Goal: Browse casually: Explore the website without a specific task or goal

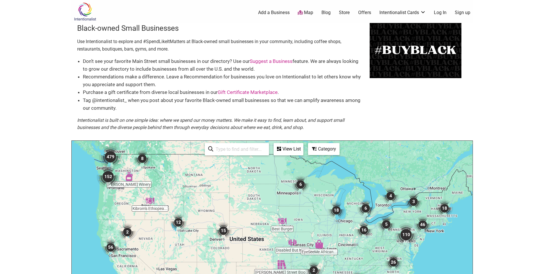
click at [106, 173] on img "152" at bounding box center [108, 176] width 23 height 23
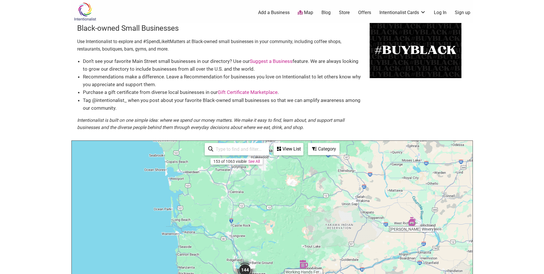
drag, startPoint x: 220, startPoint y: 210, endPoint x: 211, endPoint y: 288, distance: 79.1
click at [211, 273] on html "× Menu 0 Add a Business Map Blog Store Offers Intentionalist Cards Buy Black Ca…" at bounding box center [272, 137] width 544 height 274
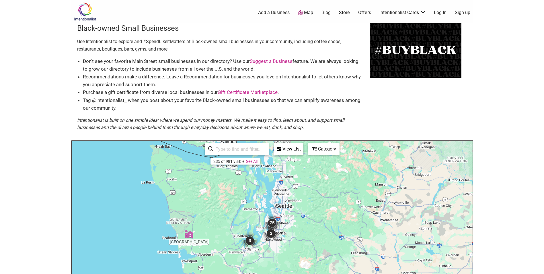
drag, startPoint x: 202, startPoint y: 203, endPoint x: 215, endPoint y: 288, distance: 85.8
click at [215, 273] on html "× Menu 0 Add a Business Map Blog Store Offers Intentionalist Cards Buy Black Ca…" at bounding box center [272, 137] width 544 height 274
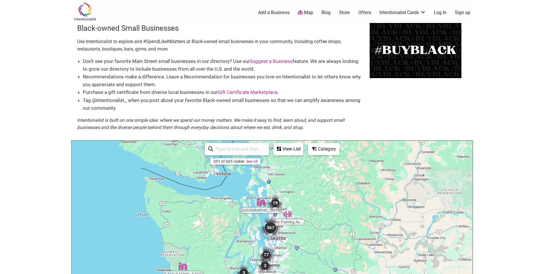
drag, startPoint x: 305, startPoint y: 217, endPoint x: 298, endPoint y: 253, distance: 36.9
click at [298, 253] on div "To navigate, press the arrow keys." at bounding box center [272, 252] width 401 height 223
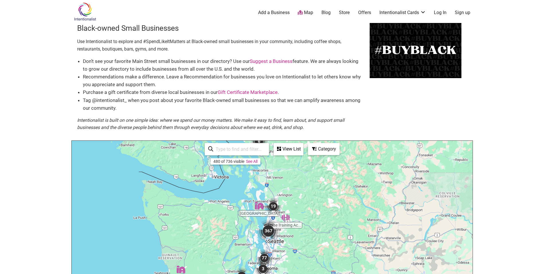
click at [270, 229] on img "367" at bounding box center [268, 230] width 23 height 23
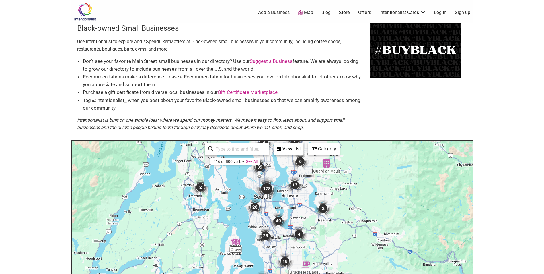
drag, startPoint x: 277, startPoint y: 219, endPoint x: 268, endPoint y: 162, distance: 57.6
click at [268, 162] on img "39" at bounding box center [259, 166] width 17 height 17
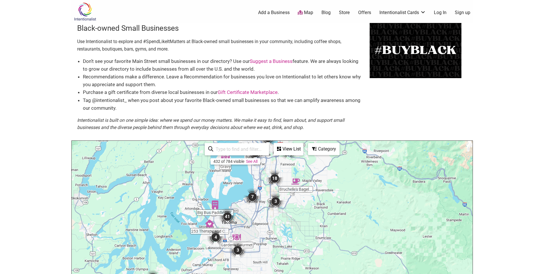
drag, startPoint x: 283, startPoint y: 212, endPoint x: 273, endPoint y: 151, distance: 62.2
click at [273, 151] on div "Gravy Guardian Vault [PERSON_NAME]'s Bagel... Big Bus Paddle Sp... 253 Therapy …" at bounding box center [272, 252] width 401 height 223
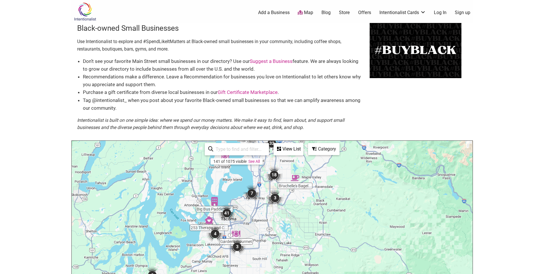
click at [274, 198] on img "3" at bounding box center [275, 197] width 17 height 17
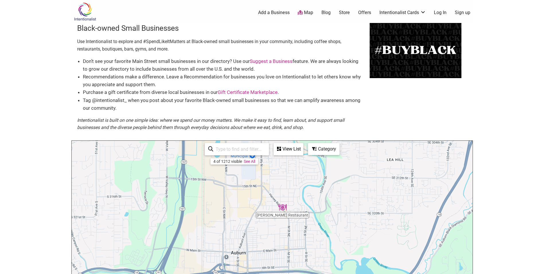
drag, startPoint x: 269, startPoint y: 208, endPoint x: 273, endPoint y: 276, distance: 68.1
click at [273, 273] on html "× Menu 0 Add a Business Map Blog Store Offers Intentionalist Cards Buy Black Ca…" at bounding box center [272, 137] width 544 height 274
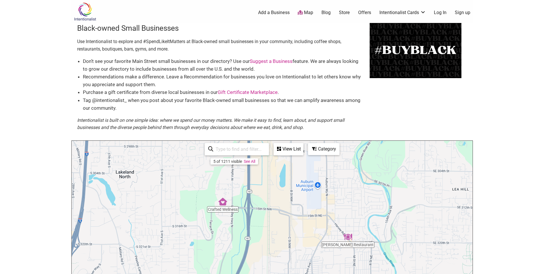
drag, startPoint x: 211, startPoint y: 213, endPoint x: 305, endPoint y: 251, distance: 101.8
click at [305, 251] on div "To navigate, press the arrow keys." at bounding box center [272, 252] width 401 height 223
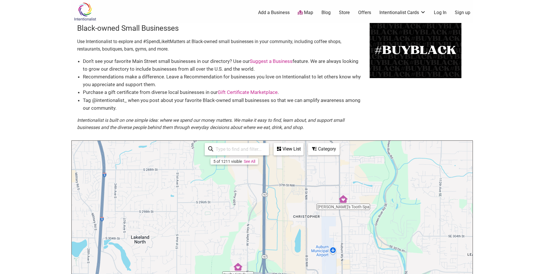
drag, startPoint x: 291, startPoint y: 202, endPoint x: 273, endPoint y: 274, distance: 74.0
click at [273, 273] on html "× Menu 0 Add a Business Map Blog Store Offers Intentionalist Cards Buy Black Ca…" at bounding box center [272, 137] width 544 height 274
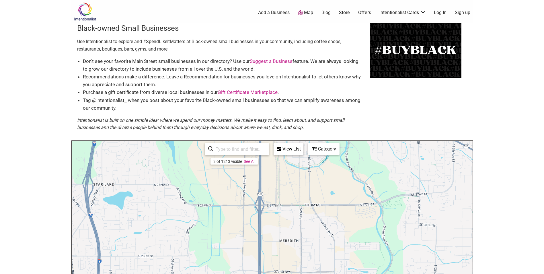
drag, startPoint x: 277, startPoint y: 201, endPoint x: 278, endPoint y: 277, distance: 75.5
click at [278, 273] on html "× Menu 0 Add a Business Map Blog Store Offers Intentionalist Cards Buy Black Ca…" at bounding box center [272, 137] width 544 height 274
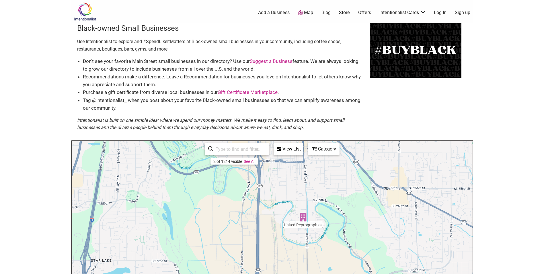
drag, startPoint x: 274, startPoint y: 204, endPoint x: 271, endPoint y: 273, distance: 69.2
click at [271, 273] on div "To navigate, press the arrow keys." at bounding box center [272, 252] width 401 height 223
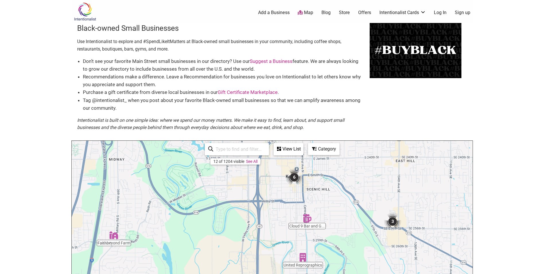
drag, startPoint x: 271, startPoint y: 199, endPoint x: 272, endPoint y: 273, distance: 74.3
click at [272, 273] on div "To navigate, press the arrow keys." at bounding box center [272, 252] width 401 height 223
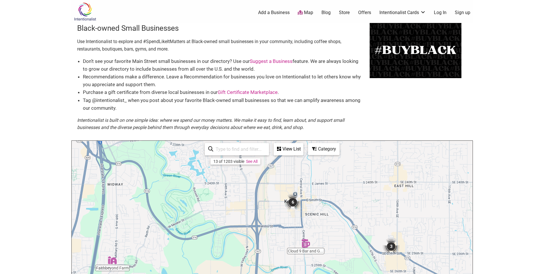
drag, startPoint x: 269, startPoint y: 222, endPoint x: 265, endPoint y: 183, distance: 39.2
click at [265, 190] on div "To navigate, press the arrow keys." at bounding box center [272, 252] width 401 height 223
